Goal: Entertainment & Leisure: Consume media (video, audio)

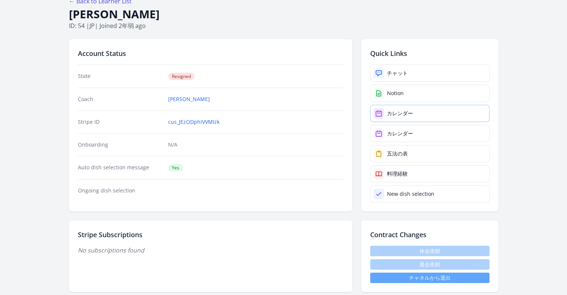
scroll to position [112, 0]
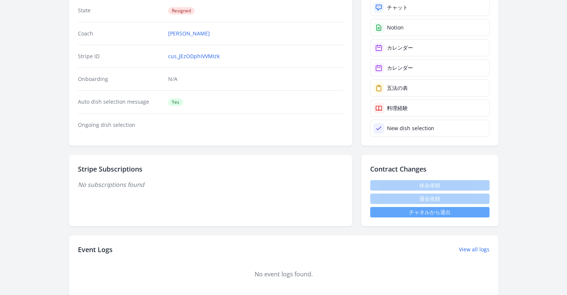
click at [420, 210] on link "チャネルから退出" at bounding box center [429, 212] width 119 height 10
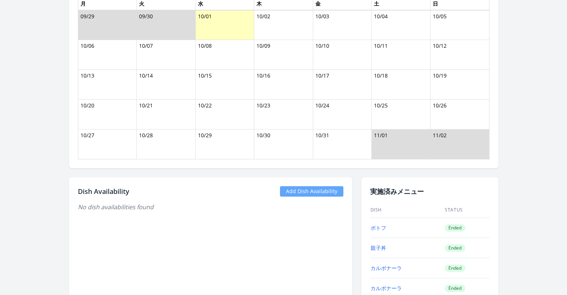
scroll to position [633, 0]
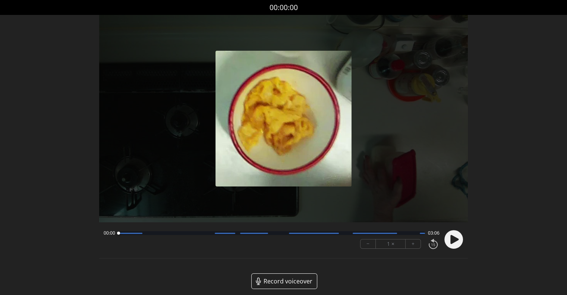
click at [359, 247] on div "− 1 × +" at bounding box center [398, 244] width 82 height 16
click at [453, 241] on icon at bounding box center [454, 239] width 8 height 9
click at [453, 241] on circle at bounding box center [453, 239] width 19 height 19
click at [452, 239] on icon at bounding box center [454, 239] width 8 height 9
click at [409, 244] on button "+" at bounding box center [412, 243] width 15 height 9
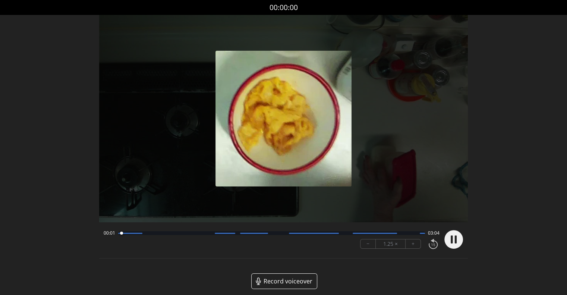
click at [409, 244] on button "+" at bounding box center [412, 243] width 15 height 9
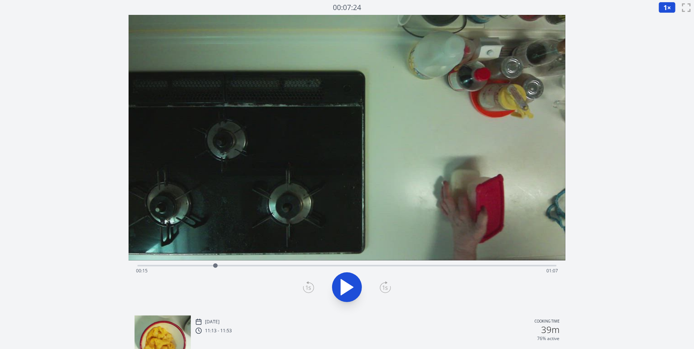
drag, startPoint x: 147, startPoint y: 266, endPoint x: 215, endPoint y: 265, distance: 68.2
click at [215, 265] on div at bounding box center [215, 266] width 4 height 4
drag, startPoint x: 217, startPoint y: 265, endPoint x: 362, endPoint y: 274, distance: 145.9
click at [362, 267] on div "Time elapsed: 00:43 Time remaining: 00:38" at bounding box center [346, 265] width 419 height 1
drag, startPoint x: 471, startPoint y: 263, endPoint x: 370, endPoint y: 259, distance: 101.4
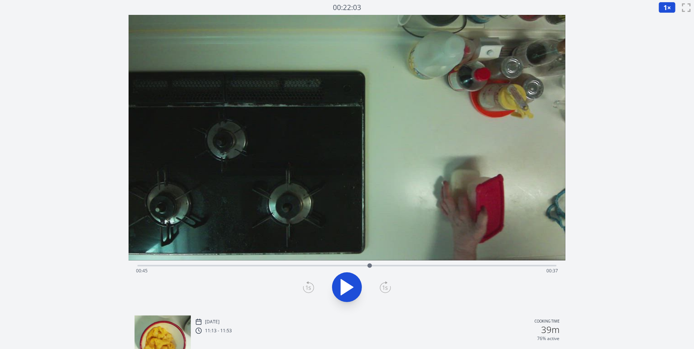
click at [370, 259] on div "Time elapsed: 00:45 Time remaining: 00:37" at bounding box center [347, 162] width 437 height 295
drag, startPoint x: 396, startPoint y: 265, endPoint x: 359, endPoint y: 269, distance: 36.8
click at [359, 269] on div at bounding box center [359, 265] width 11 height 11
drag, startPoint x: 379, startPoint y: 265, endPoint x: 365, endPoint y: 259, distance: 15.0
click at [365, 259] on div "Time elapsed: 00:44 Time remaining: 00:38" at bounding box center [347, 162] width 437 height 295
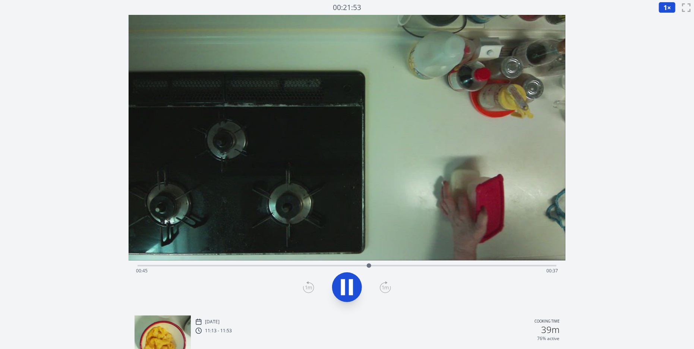
click at [351, 280] on icon at bounding box center [351, 287] width 4 height 16
drag, startPoint x: 381, startPoint y: 264, endPoint x: 443, endPoint y: 263, distance: 62.2
click at [443, 263] on div at bounding box center [442, 265] width 11 height 11
click at [345, 286] on icon at bounding box center [346, 287] width 21 height 21
drag, startPoint x: 455, startPoint y: 265, endPoint x: 381, endPoint y: 269, distance: 73.5
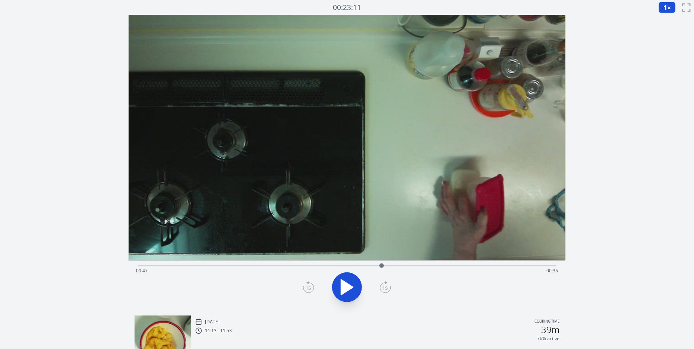
click at [381, 269] on div at bounding box center [381, 265] width 11 height 11
drag, startPoint x: 380, startPoint y: 266, endPoint x: 473, endPoint y: 211, distance: 108.4
click at [473, 211] on div "Time elapsed: 01:05 Time remaining: 00:17" at bounding box center [347, 162] width 437 height 295
drag, startPoint x: 471, startPoint y: 266, endPoint x: 398, endPoint y: 244, distance: 76.0
click at [398, 244] on div "Time elapsed: 00:50 Time remaining: 00:31" at bounding box center [347, 162] width 437 height 295
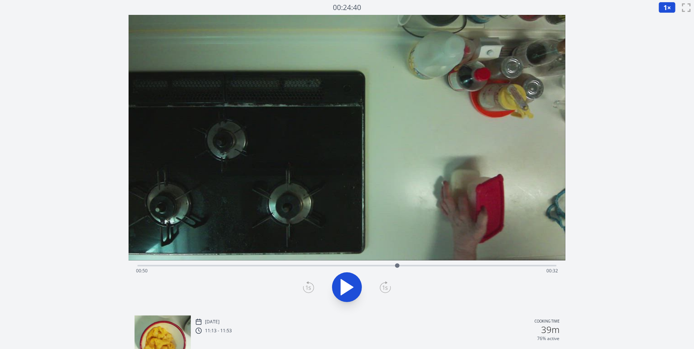
click at [397, 266] on div at bounding box center [397, 266] width 4 height 4
click at [347, 285] on icon at bounding box center [347, 288] width 12 height 16
click at [341, 286] on icon at bounding box center [343, 287] width 4 height 16
drag, startPoint x: 401, startPoint y: 266, endPoint x: 396, endPoint y: 263, distance: 5.0
click at [396, 264] on div at bounding box center [396, 266] width 4 height 4
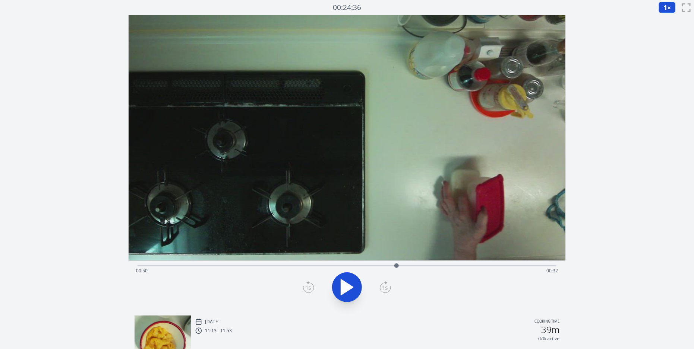
click at [387, 293] on icon at bounding box center [385, 288] width 11 height 12
click at [387, 292] on icon at bounding box center [385, 288] width 10 height 10
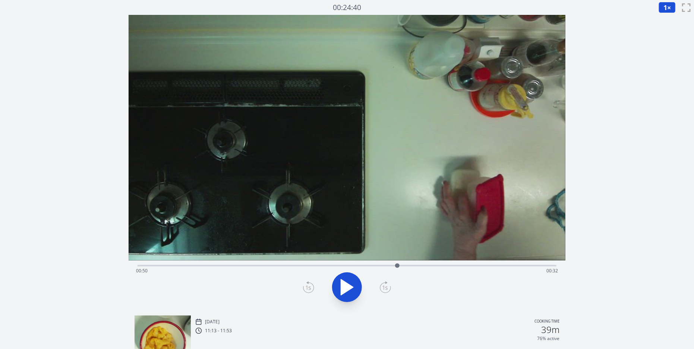
click at [387, 292] on icon at bounding box center [385, 288] width 10 height 10
click at [388, 292] on icon at bounding box center [385, 288] width 10 height 10
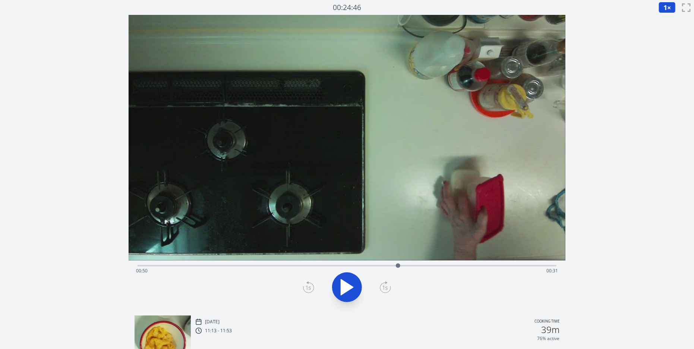
click at [388, 292] on icon at bounding box center [385, 288] width 10 height 10
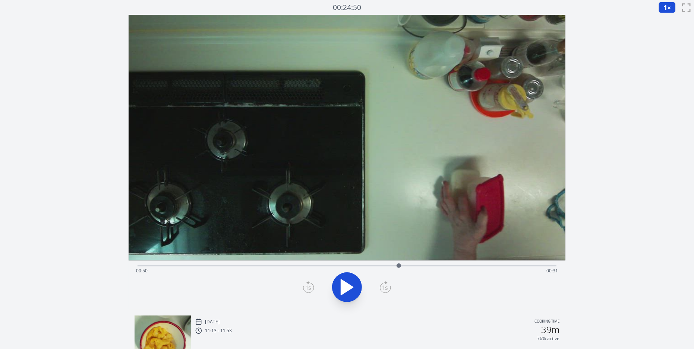
click at [388, 292] on icon at bounding box center [385, 288] width 10 height 10
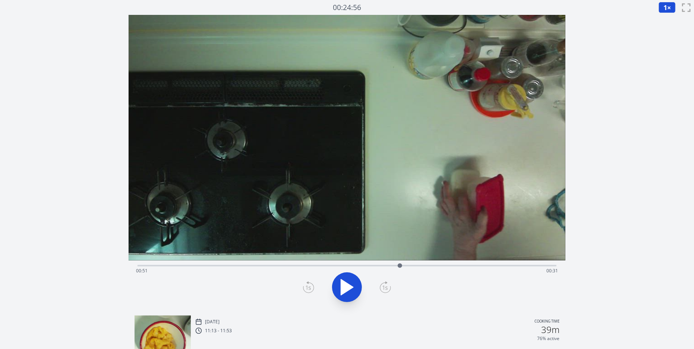
click at [388, 292] on icon at bounding box center [385, 288] width 10 height 10
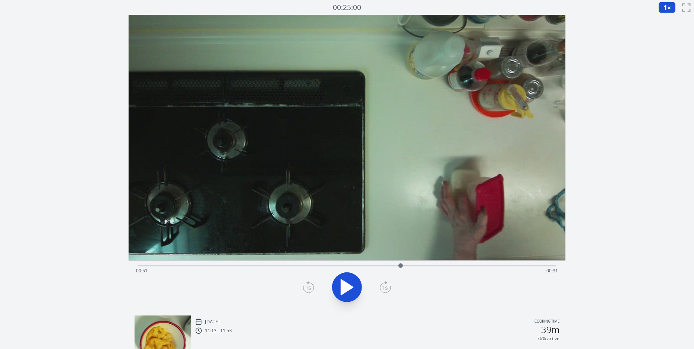
click at [388, 292] on icon at bounding box center [385, 288] width 10 height 10
drag, startPoint x: 402, startPoint y: 266, endPoint x: 470, endPoint y: 258, distance: 68.7
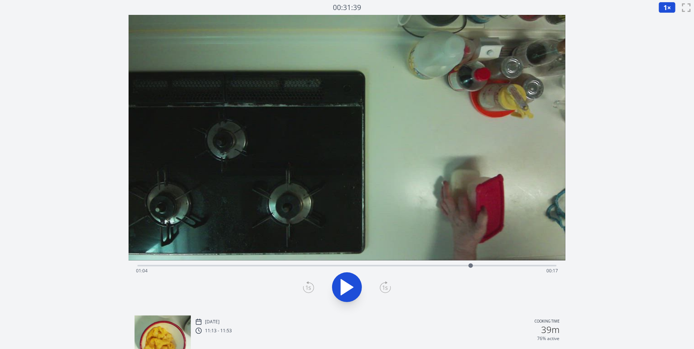
click at [470, 258] on div "Time elapsed: 01:04 Time remaining: 00:17" at bounding box center [347, 162] width 437 height 295
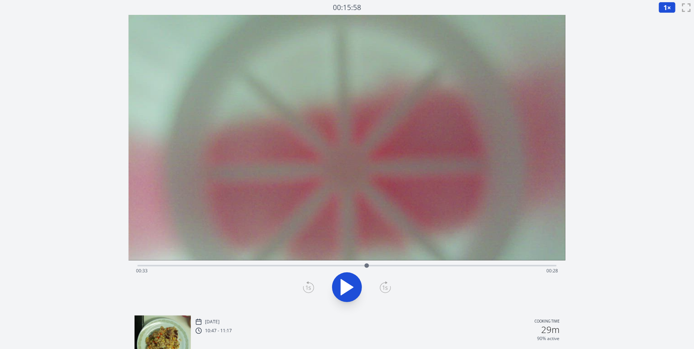
drag, startPoint x: 143, startPoint y: 266, endPoint x: 367, endPoint y: 259, distance: 224.0
click at [367, 259] on div "Time elapsed: 00:33 Time remaining: 00:28" at bounding box center [347, 162] width 437 height 295
drag, startPoint x: 235, startPoint y: 266, endPoint x: 317, endPoint y: 257, distance: 82.1
click at [317, 257] on div "Time elapsed: 00:26 Time remaining: 00:36" at bounding box center [347, 162] width 437 height 295
drag, startPoint x: 317, startPoint y: 257, endPoint x: 556, endPoint y: 231, distance: 239.8
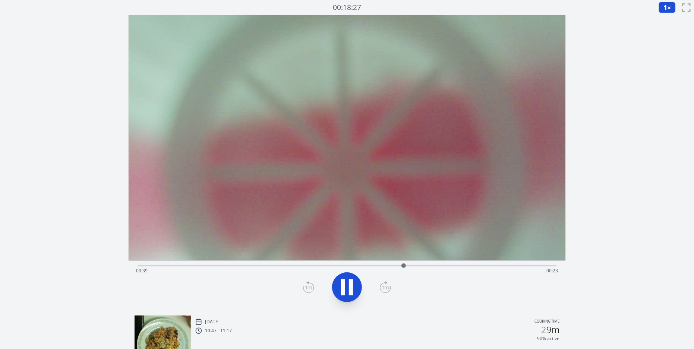
click at [551, 232] on video at bounding box center [347, 138] width 437 height 246
